Goal: Transaction & Acquisition: Purchase product/service

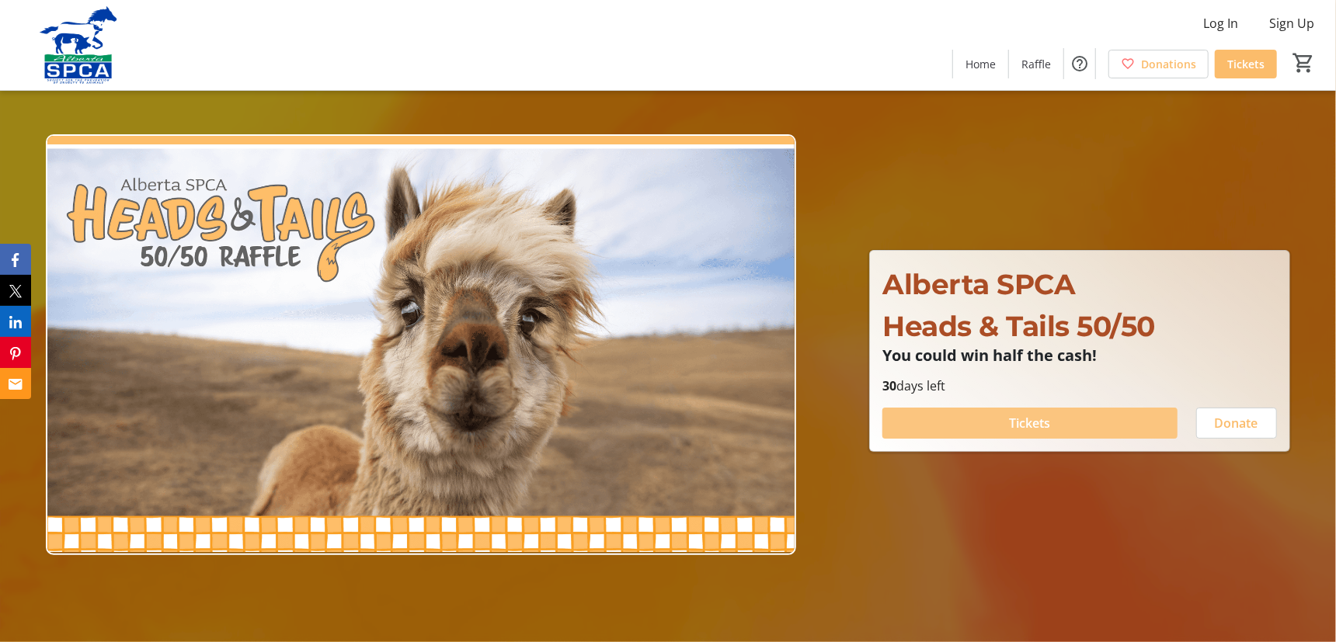
click at [963, 414] on span at bounding box center [1030, 423] width 294 height 37
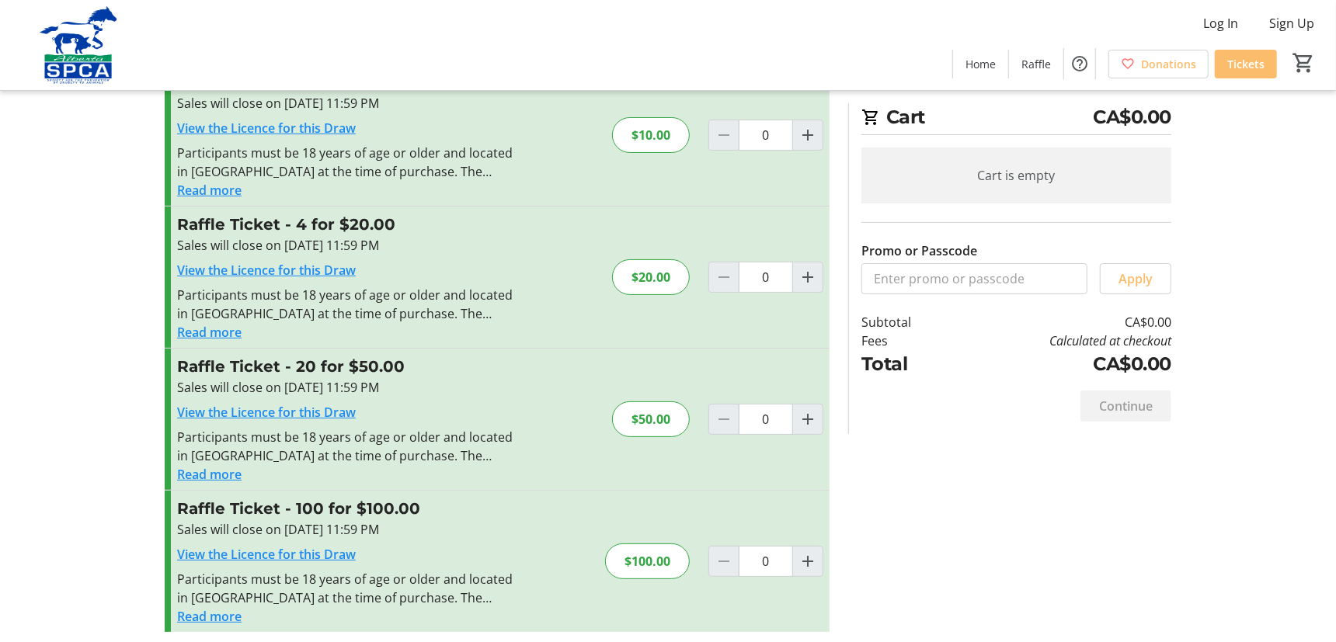
scroll to position [71, 0]
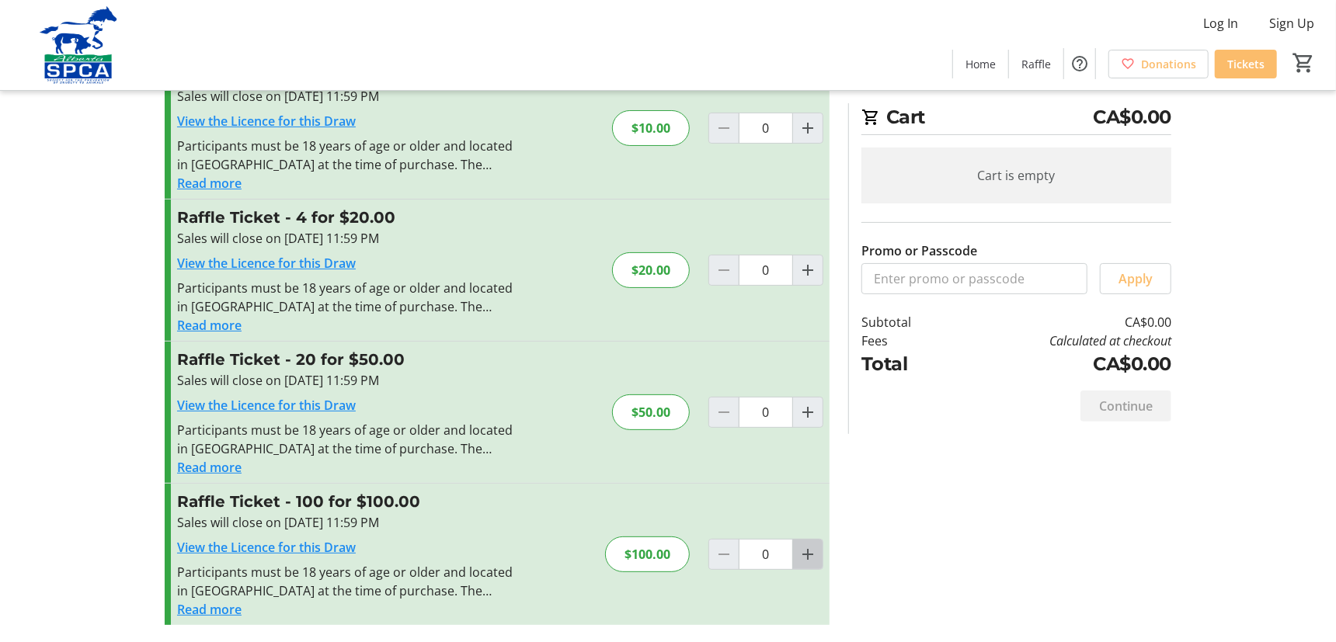
click at [810, 560] on mat-icon "Increment by one" at bounding box center [808, 554] width 19 height 19
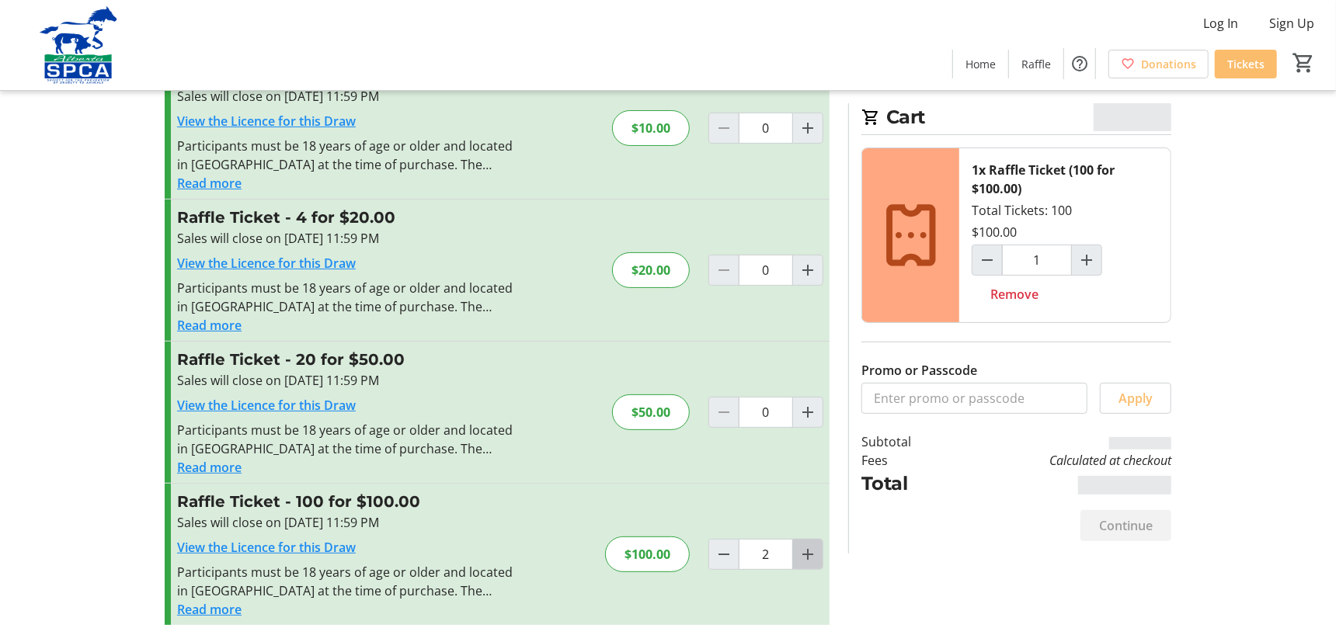
click at [810, 560] on mat-icon "Increment by one" at bounding box center [808, 554] width 19 height 19
type input "3"
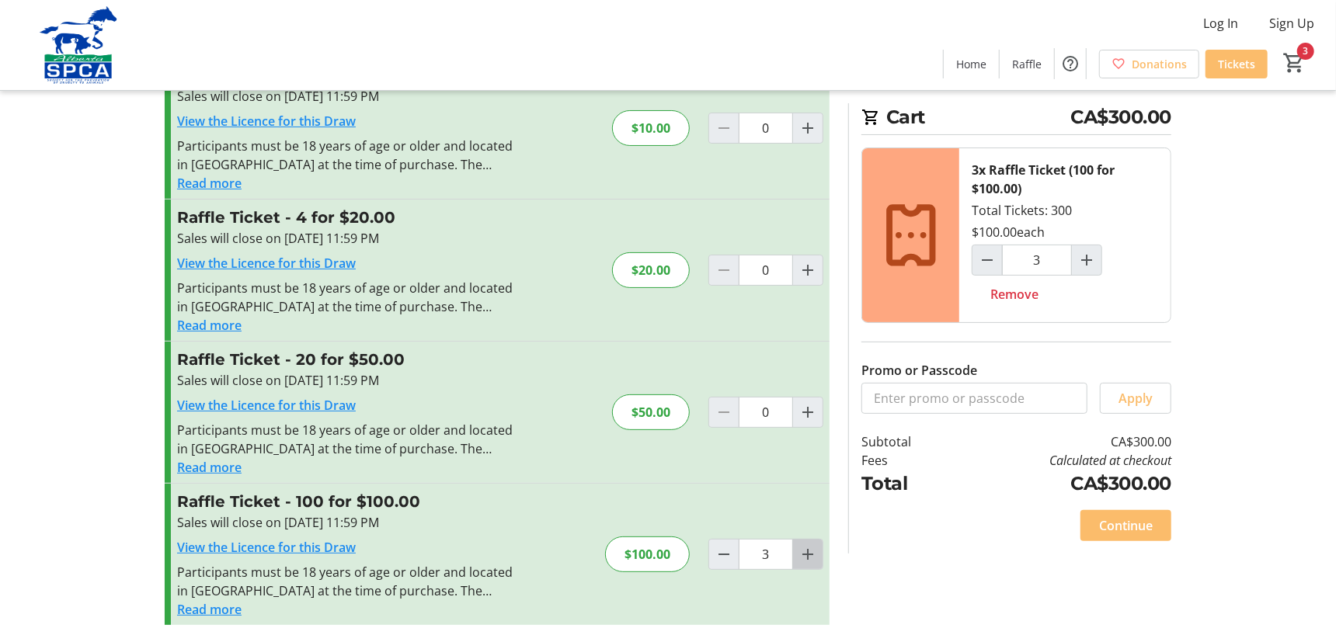
click at [806, 559] on mat-icon "Increment by one" at bounding box center [808, 554] width 19 height 19
type input "4"
click at [812, 559] on mat-icon "Increment by one" at bounding box center [808, 554] width 19 height 19
type input "5"
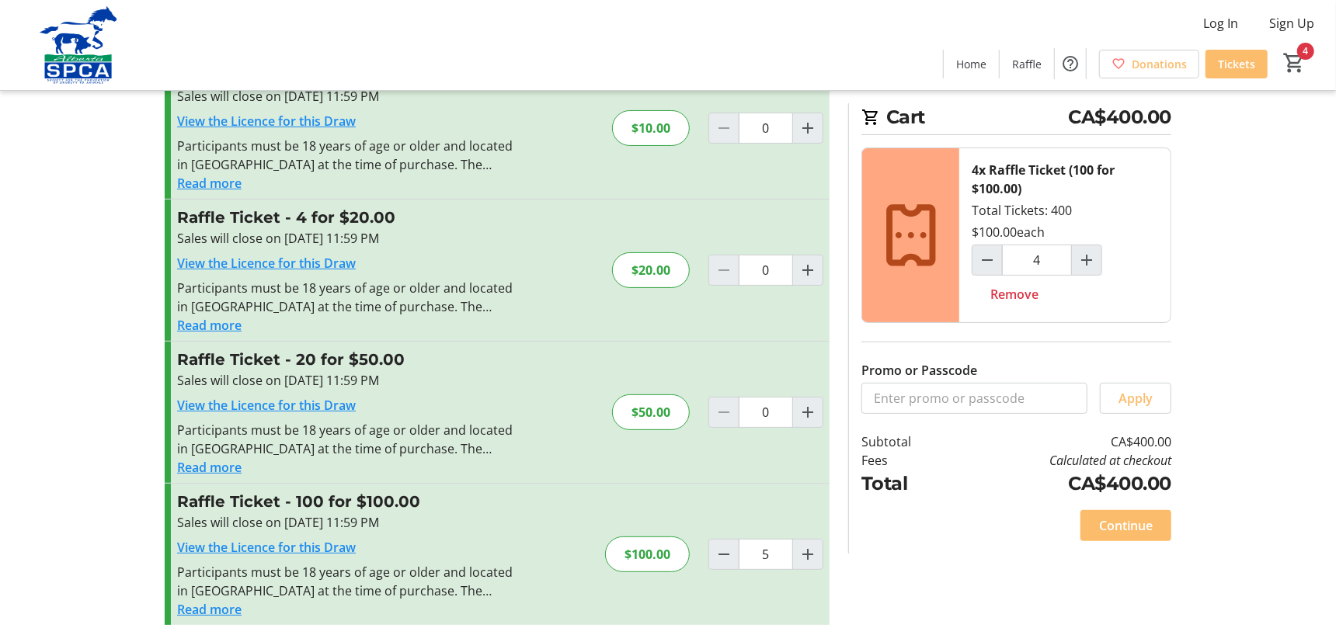
type input "5"
click at [1132, 528] on span "Continue" at bounding box center [1126, 526] width 54 height 19
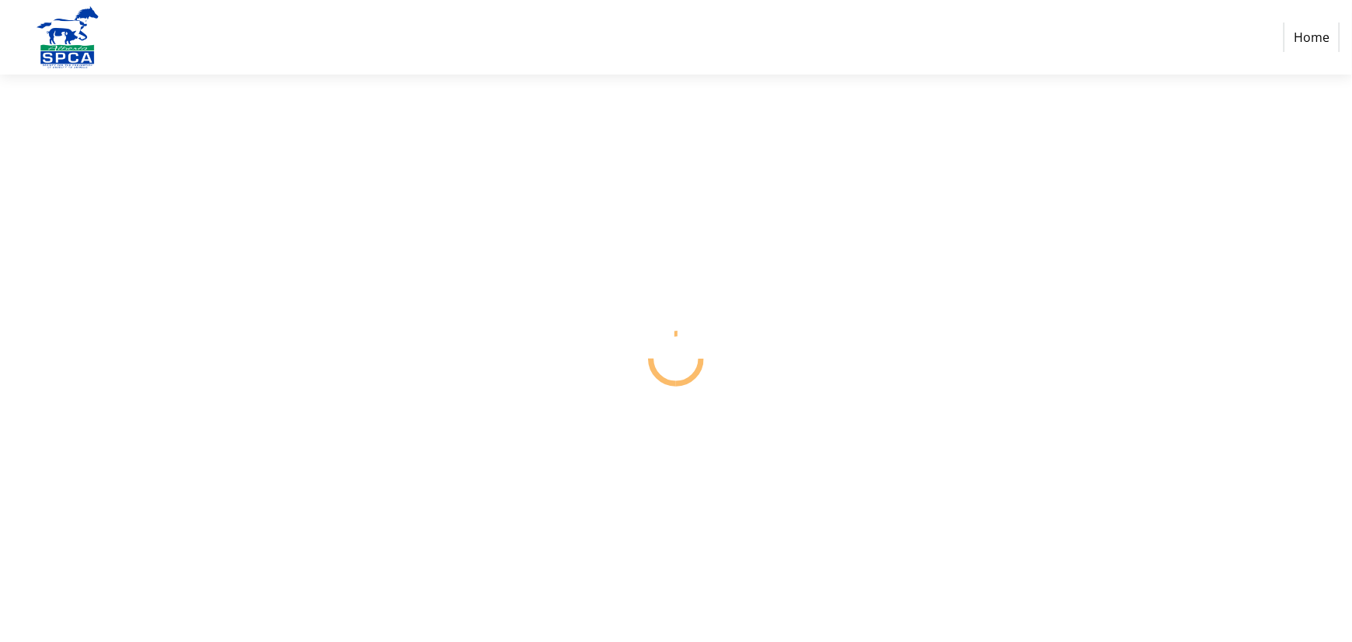
select select "CA"
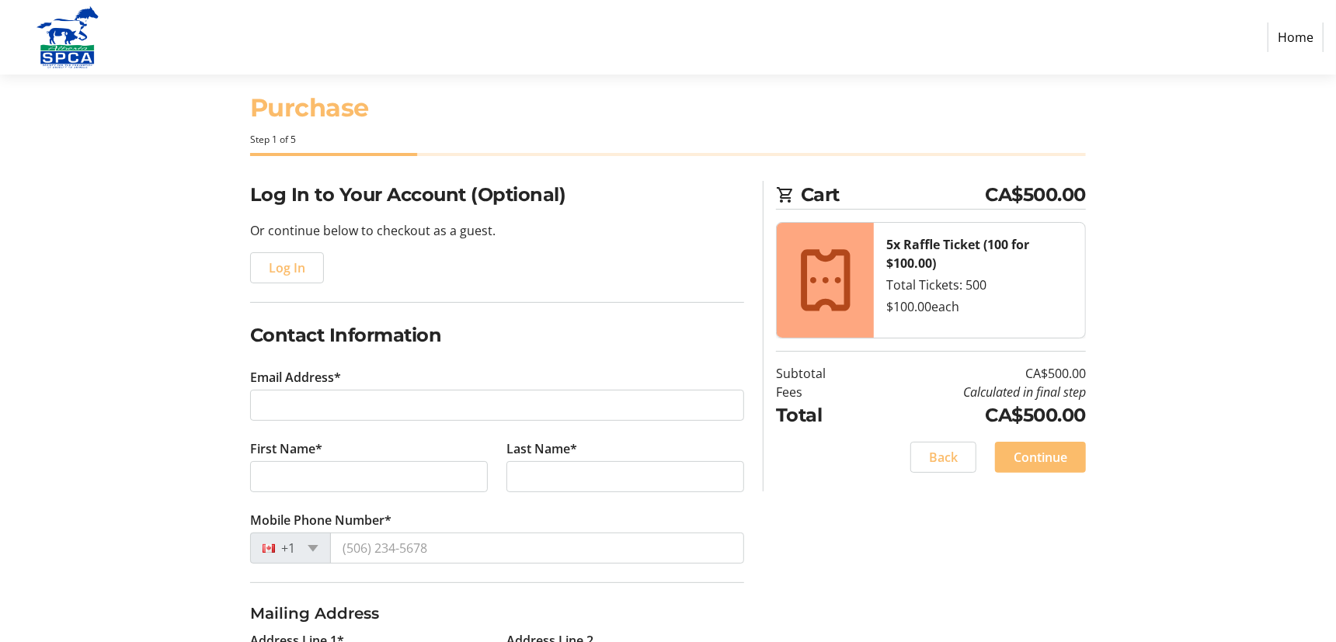
scroll to position [34, 0]
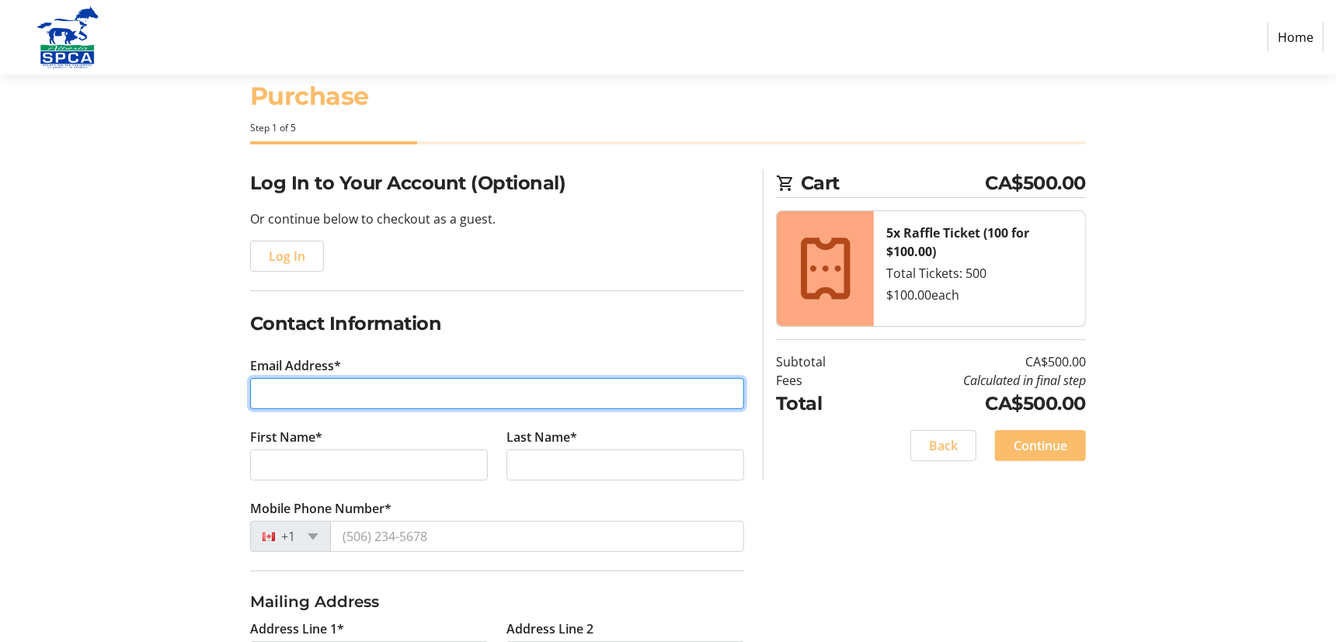
click at [318, 399] on input "Email Address*" at bounding box center [497, 393] width 494 height 31
type input "[PERSON_NAME][EMAIL_ADDRESS][DOMAIN_NAME]"
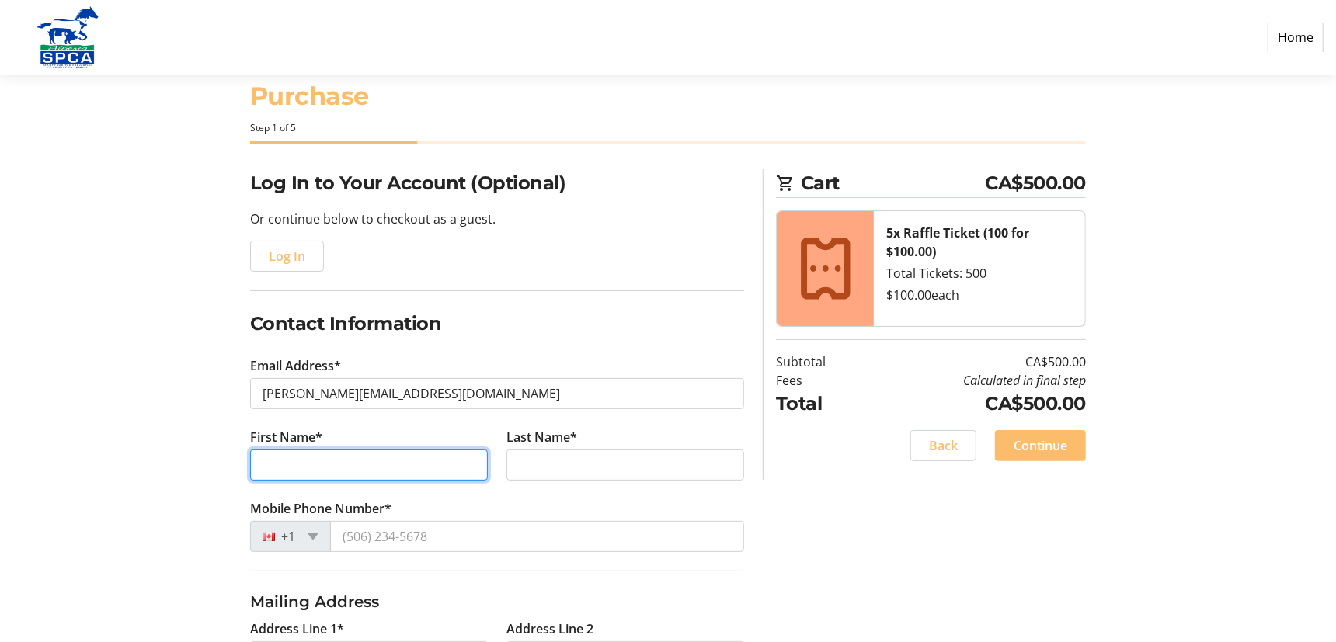
type input "[PERSON_NAME]"
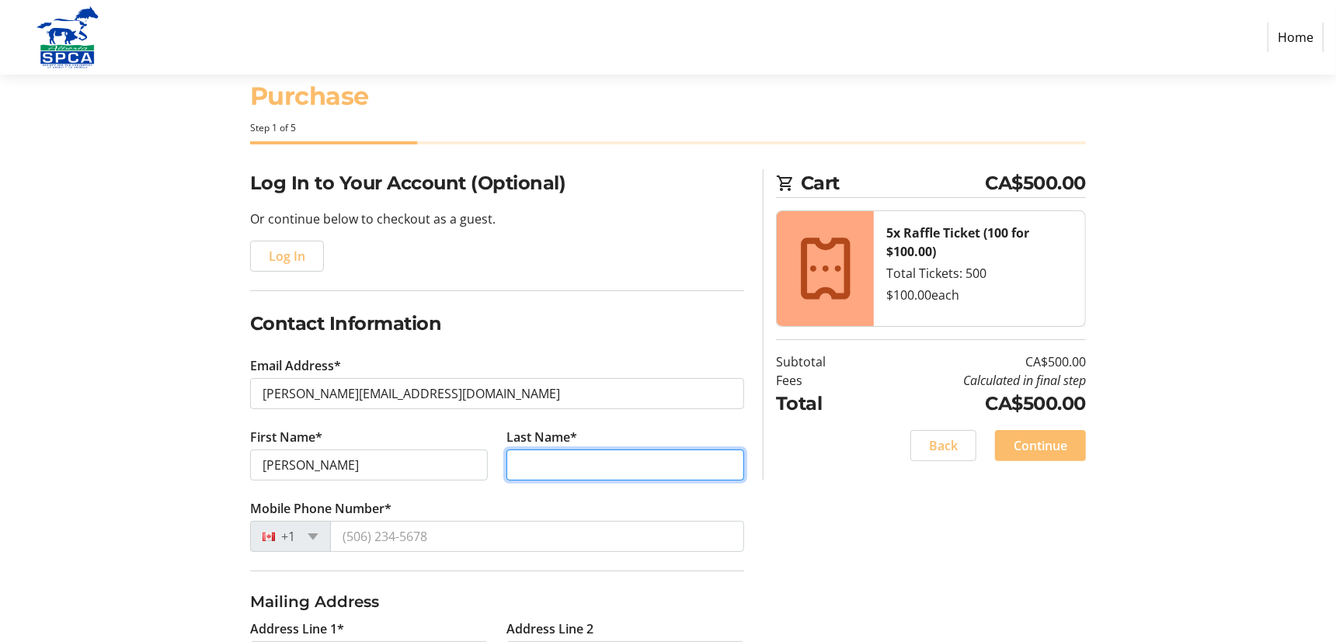
type input "[PERSON_NAME]"
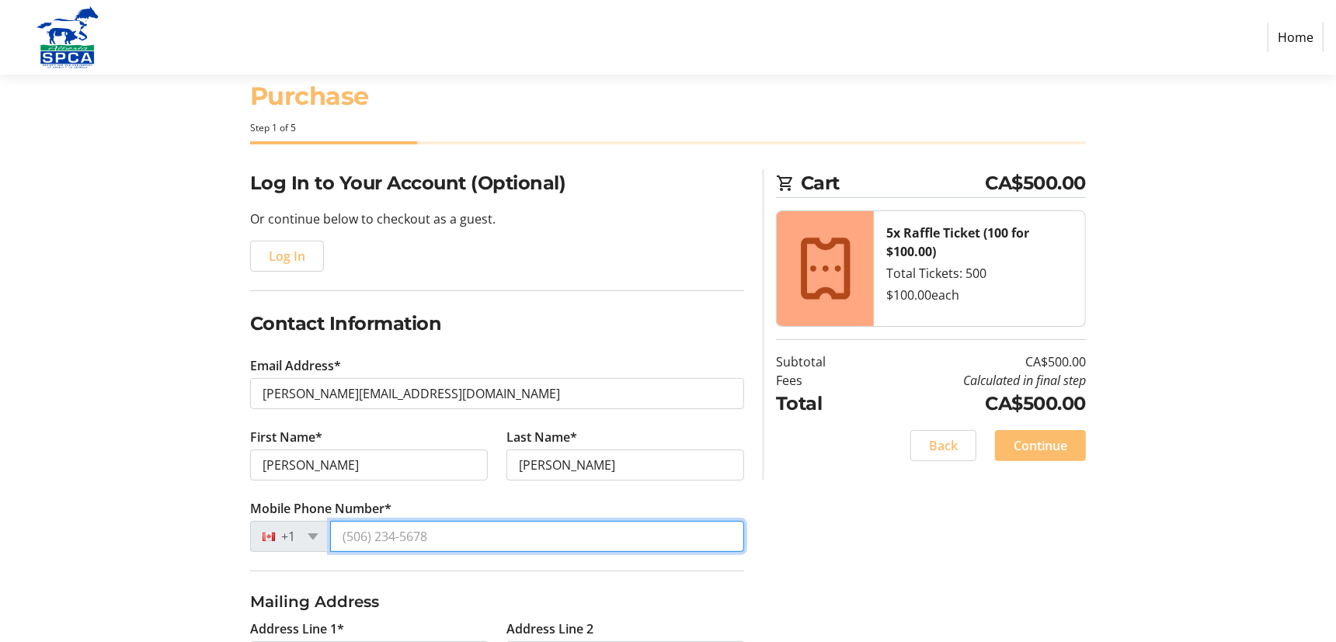
type input "[PHONE_NUMBER]"
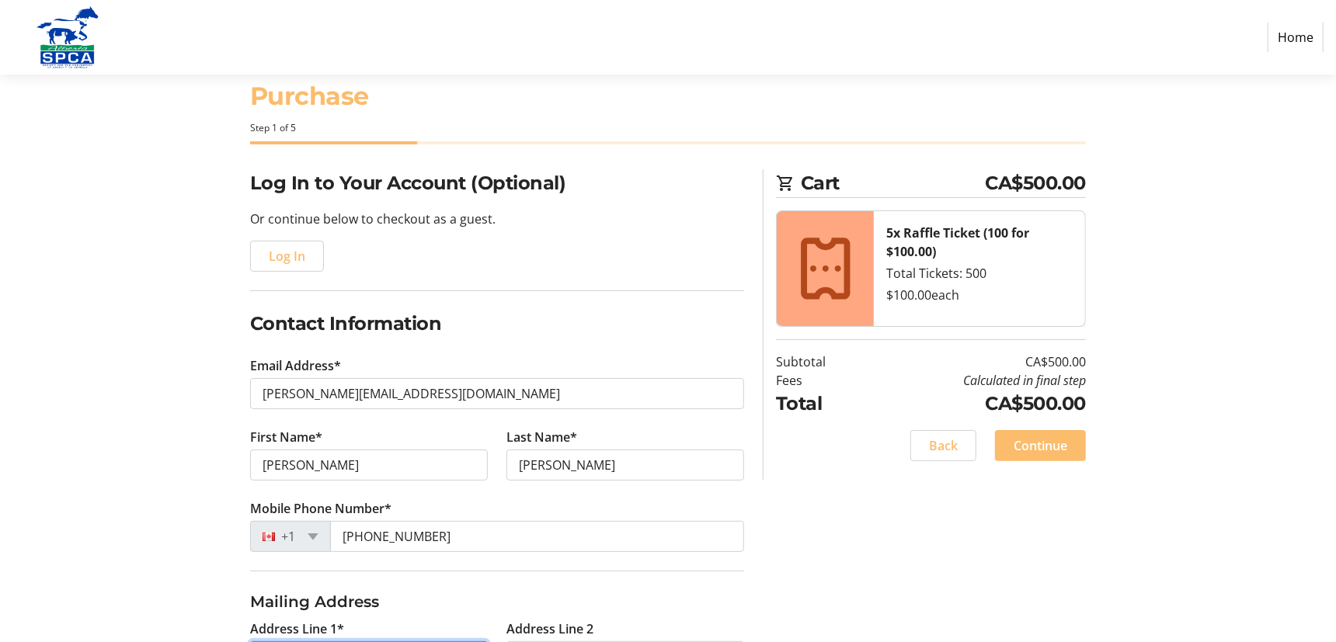
type input "[STREET_ADDRESS]"
type input "[GEOGRAPHIC_DATA]"
type input "T5Y 6G7"
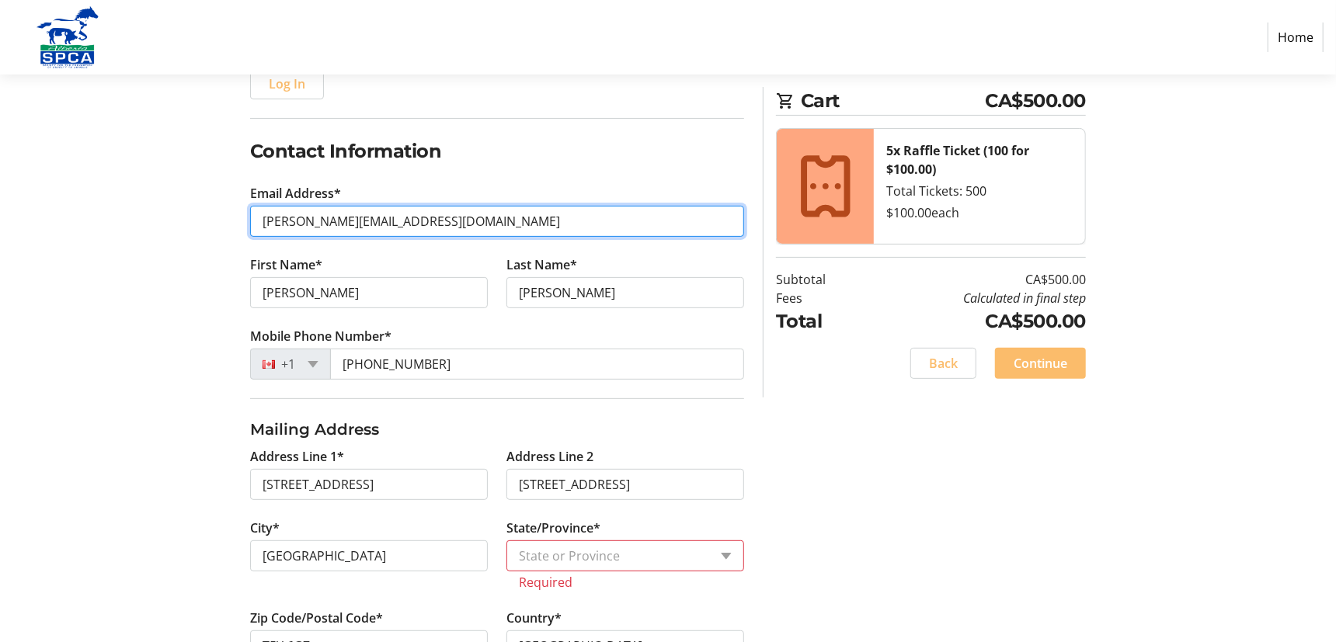
scroll to position [241, 0]
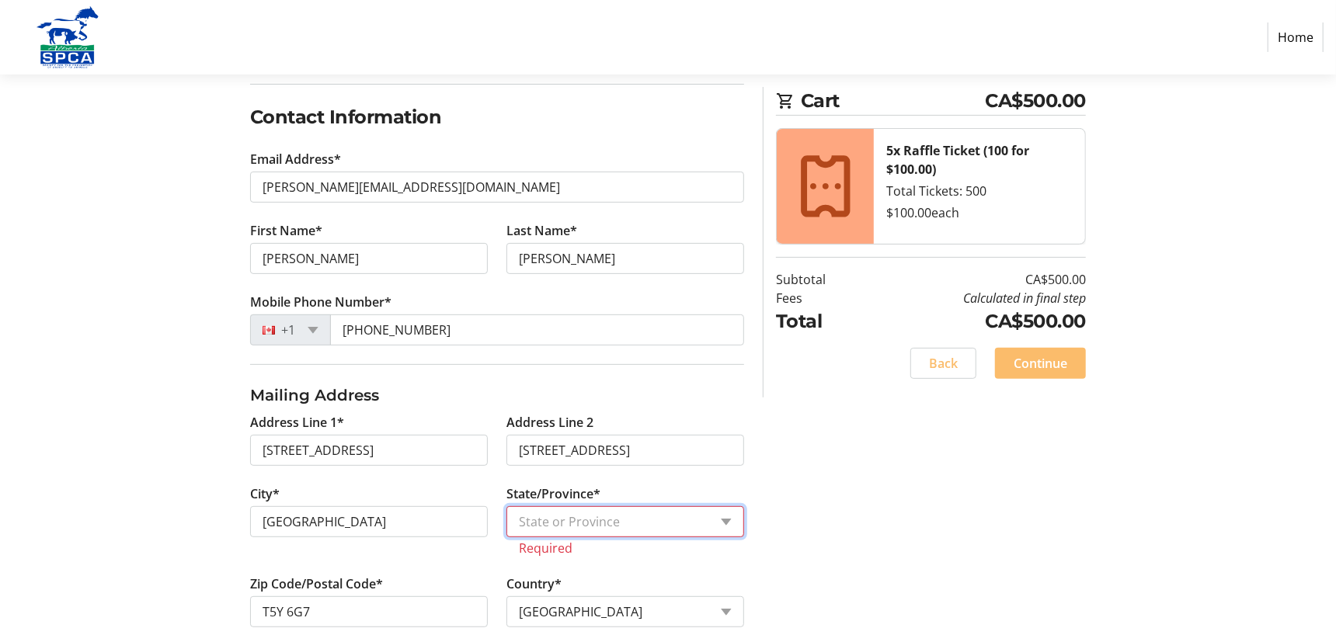
click at [602, 522] on select "State or Province State or Province [GEOGRAPHIC_DATA] [GEOGRAPHIC_DATA] [GEOGRA…" at bounding box center [626, 522] width 238 height 31
select select "AB"
click at [507, 507] on select "State or Province State or Province [GEOGRAPHIC_DATA] [GEOGRAPHIC_DATA] [GEOGRA…" at bounding box center [626, 522] width 238 height 31
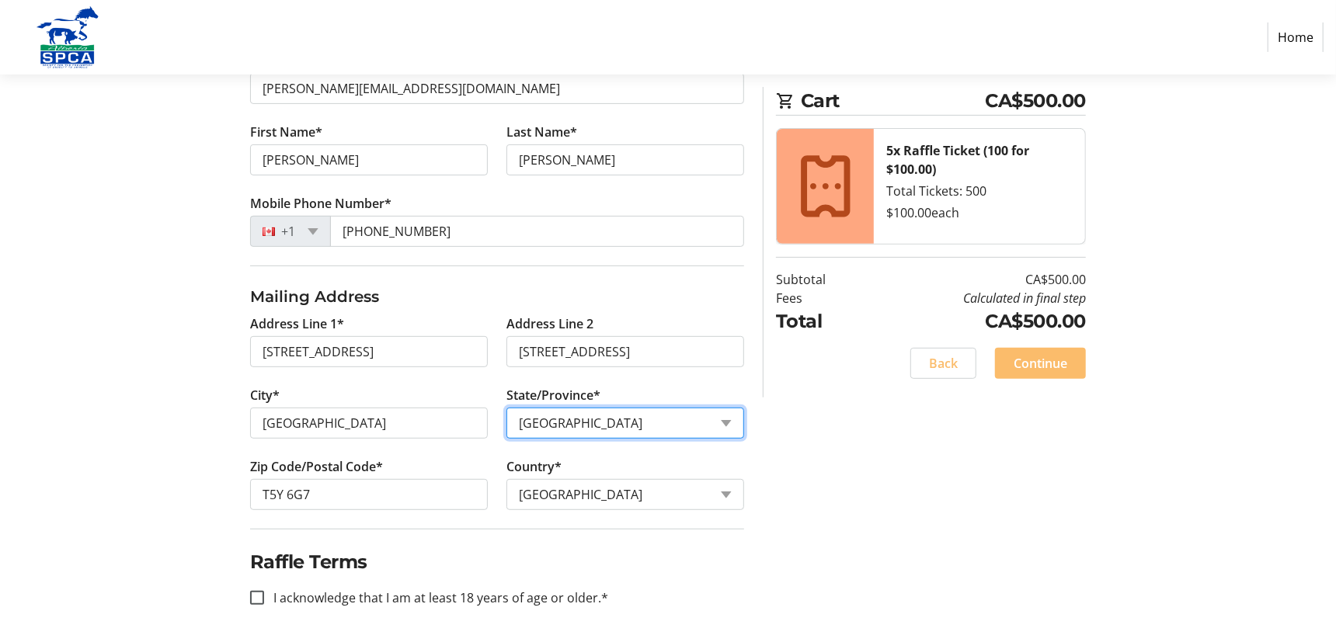
scroll to position [340, 0]
click at [252, 597] on input "I acknowledge that I am at least 18 years of age or older.*" at bounding box center [257, 597] width 14 height 14
checkbox input "true"
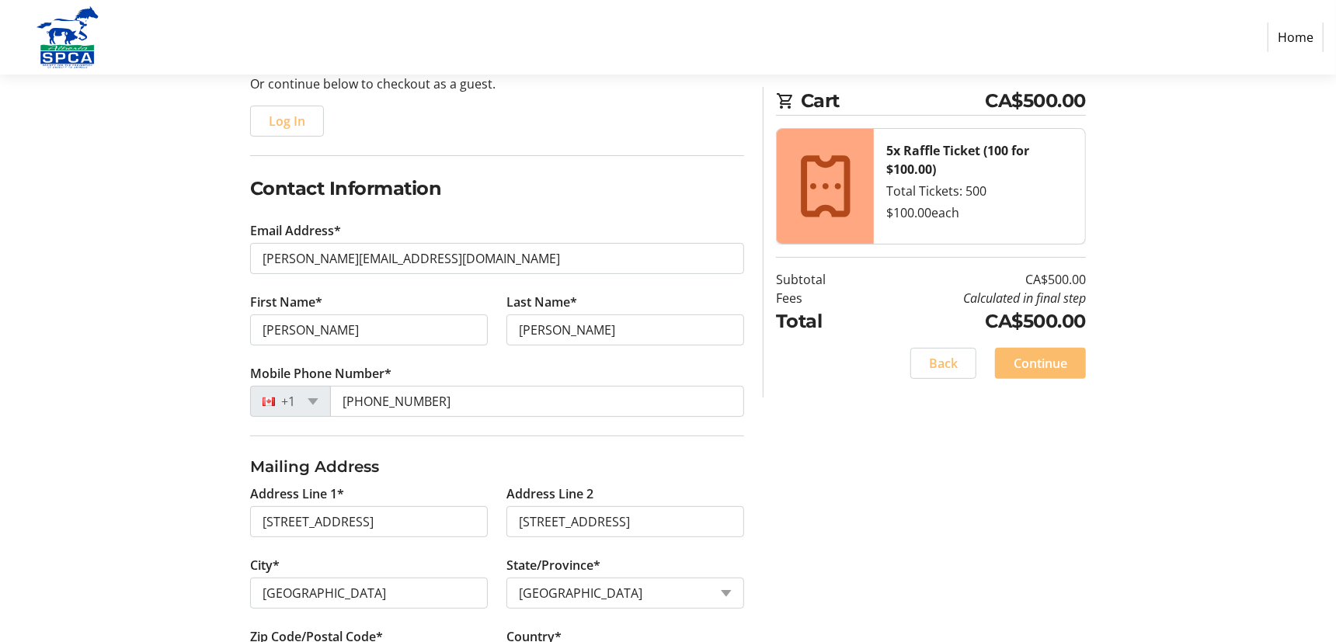
scroll to position [168, 0]
click at [1041, 359] on span "Continue" at bounding box center [1041, 363] width 54 height 19
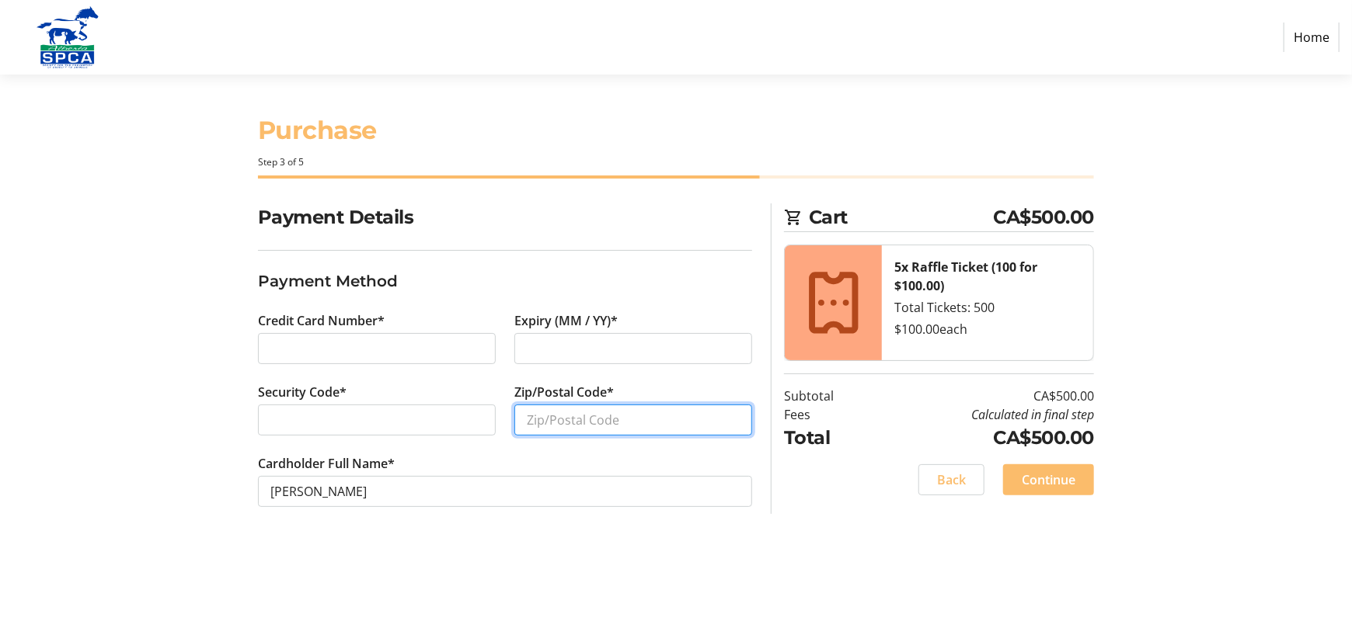
type input "R"
type input "T5Y 6G7"
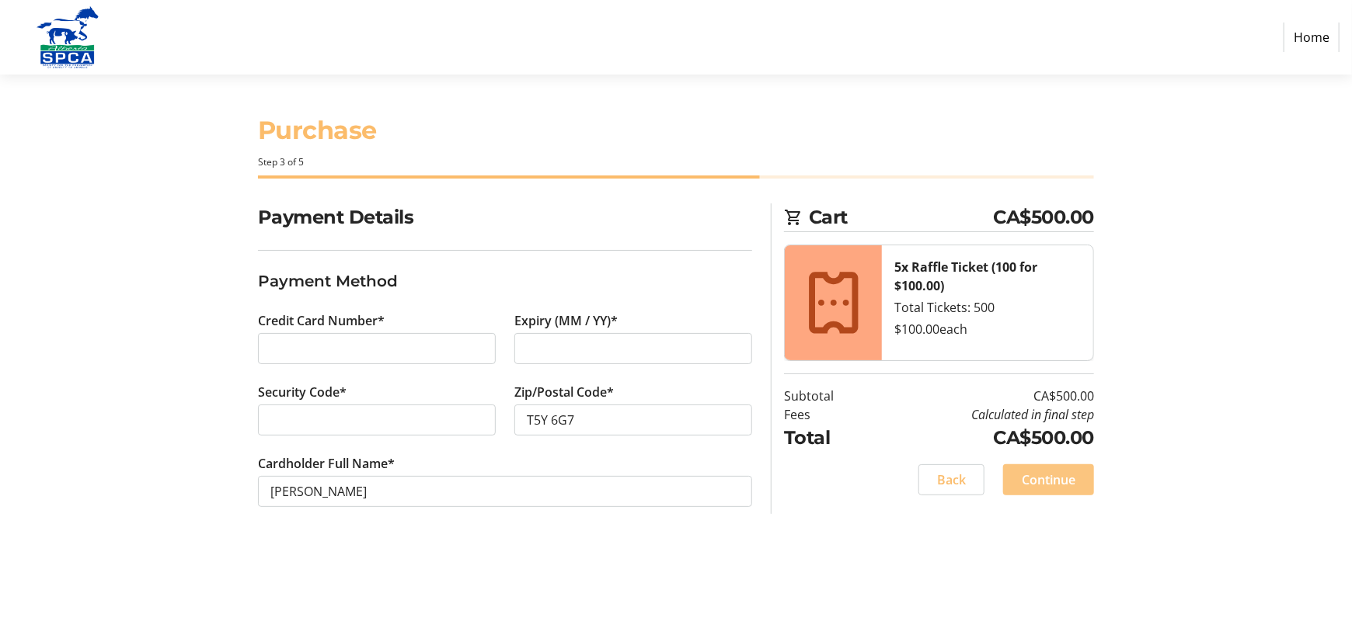
click at [1052, 475] on span "Continue" at bounding box center [1049, 480] width 54 height 19
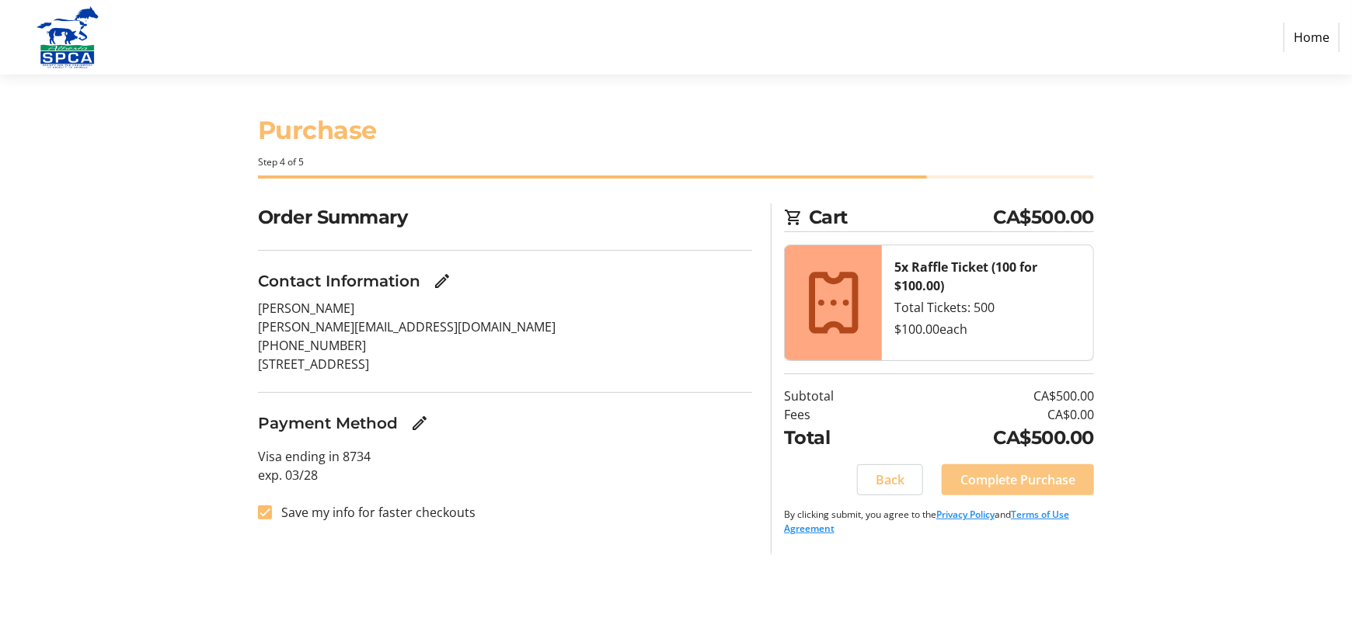
click at [1021, 472] on span "Complete Purchase" at bounding box center [1017, 480] width 115 height 19
